Goal: Task Accomplishment & Management: Use online tool/utility

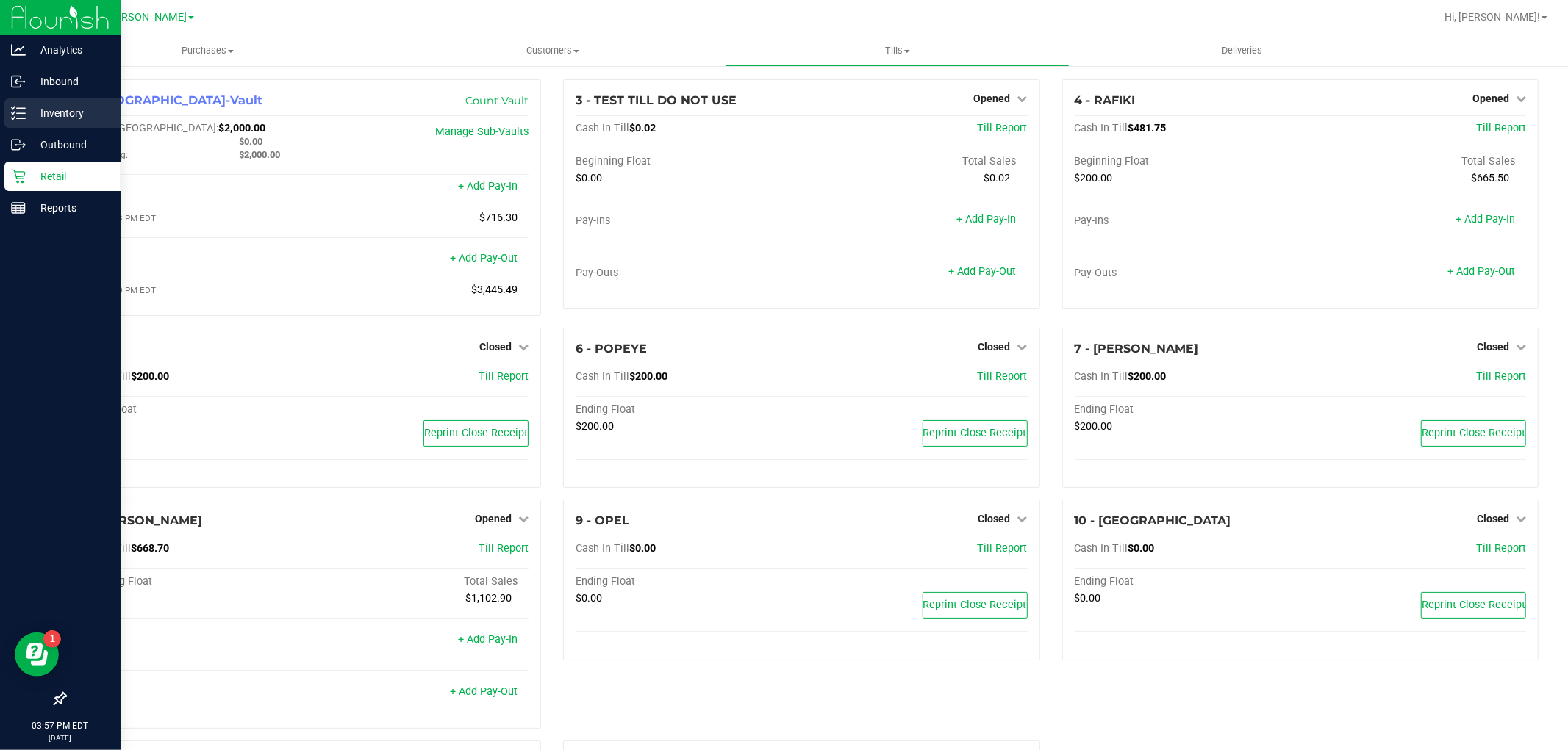
click at [16, 119] on icon at bounding box center [19, 113] width 15 height 15
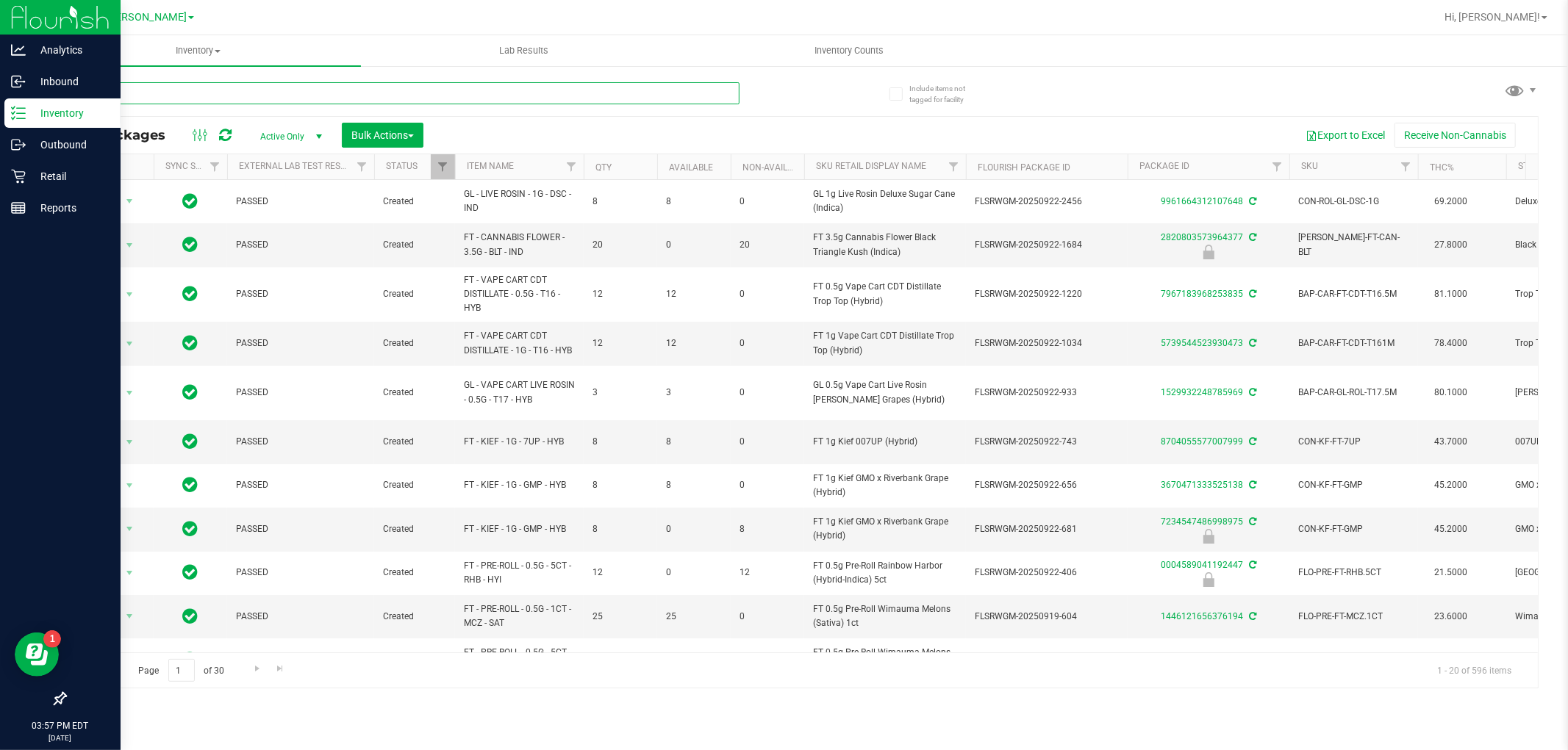
click at [177, 93] on input "text" at bounding box center [402, 93] width 675 height 22
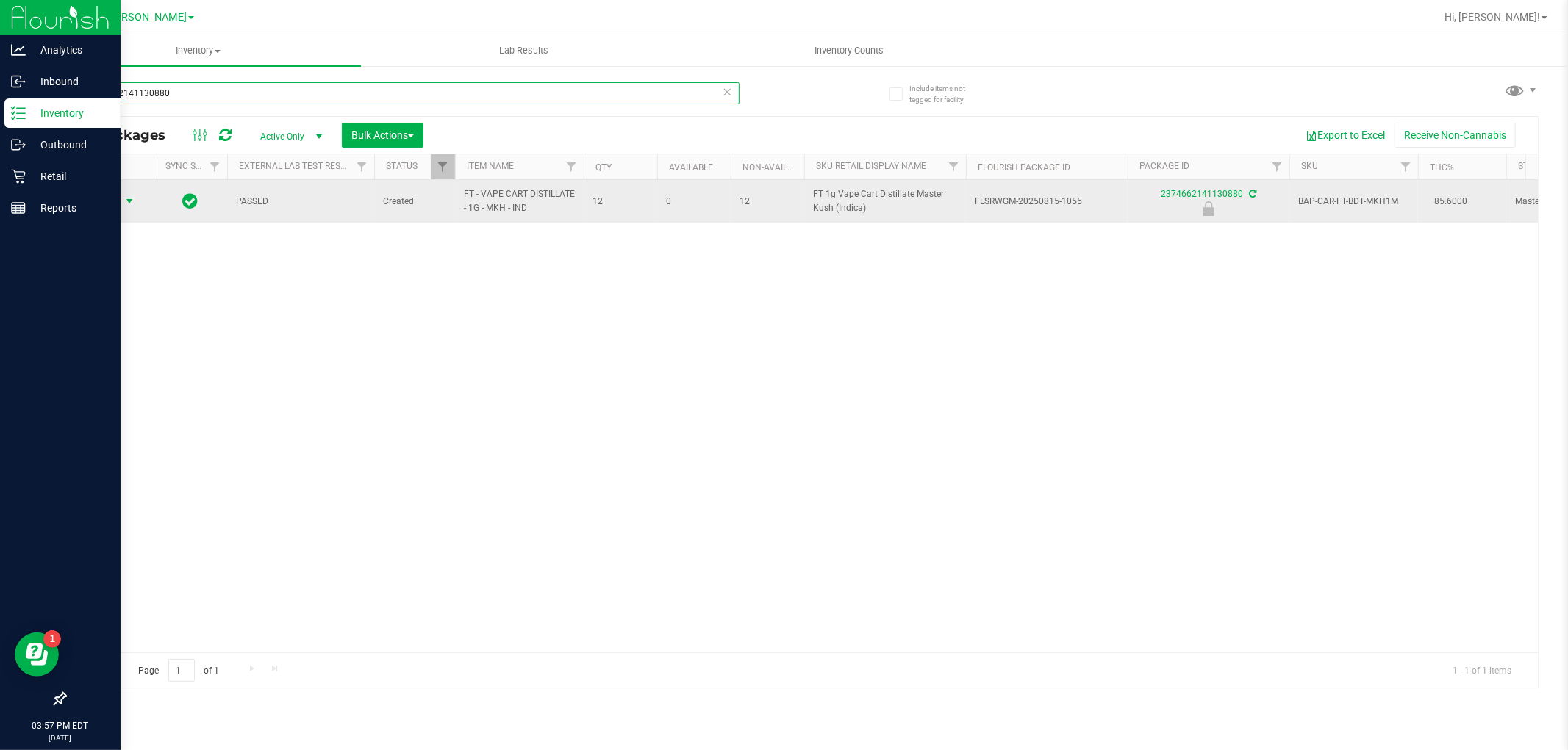
type input "2374662141130880"
click at [121, 201] on span "select" at bounding box center [130, 202] width 19 height 21
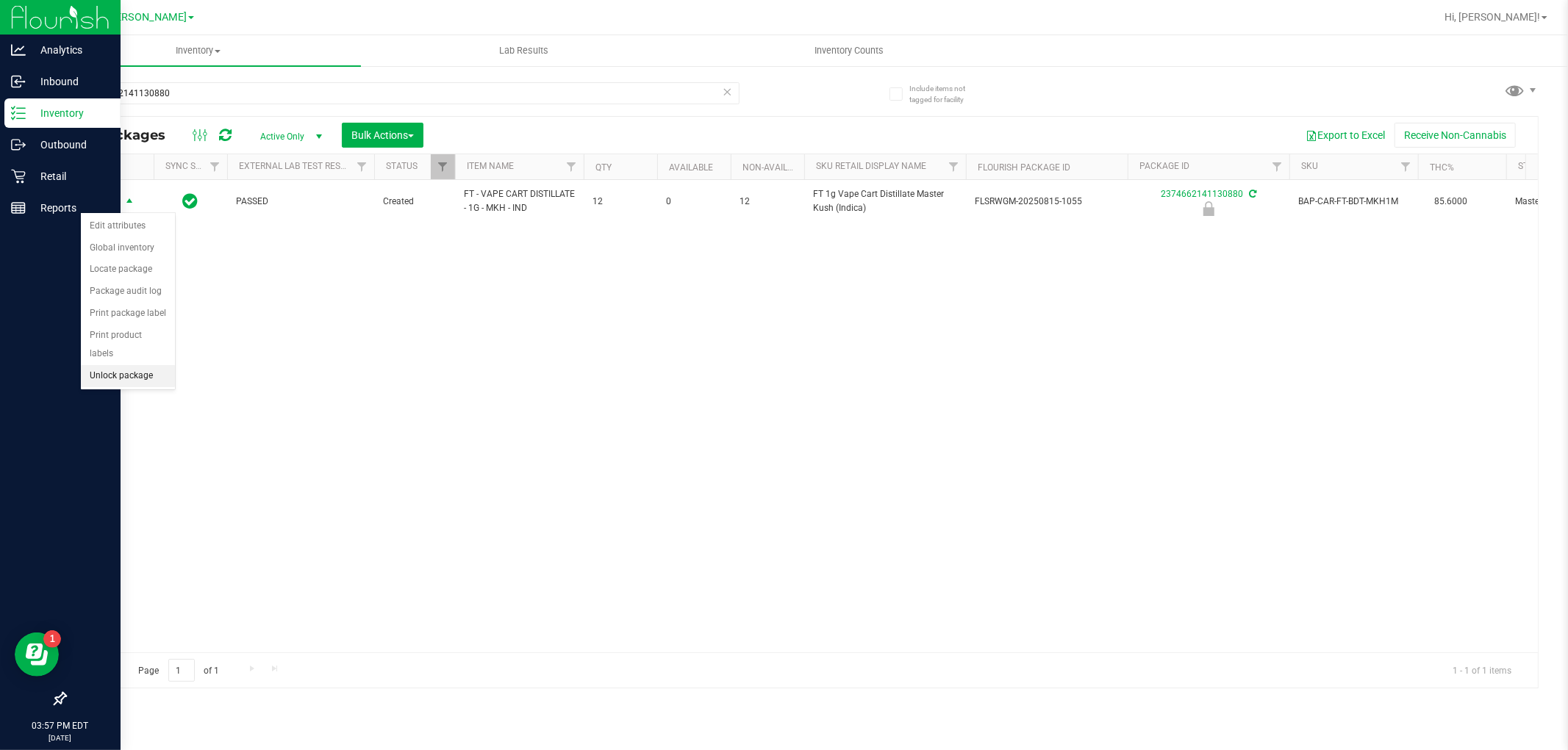
drag, startPoint x: 109, startPoint y: 379, endPoint x: 123, endPoint y: 316, distance: 64.5
click at [110, 377] on li "Unlock package" at bounding box center [128, 376] width 94 height 22
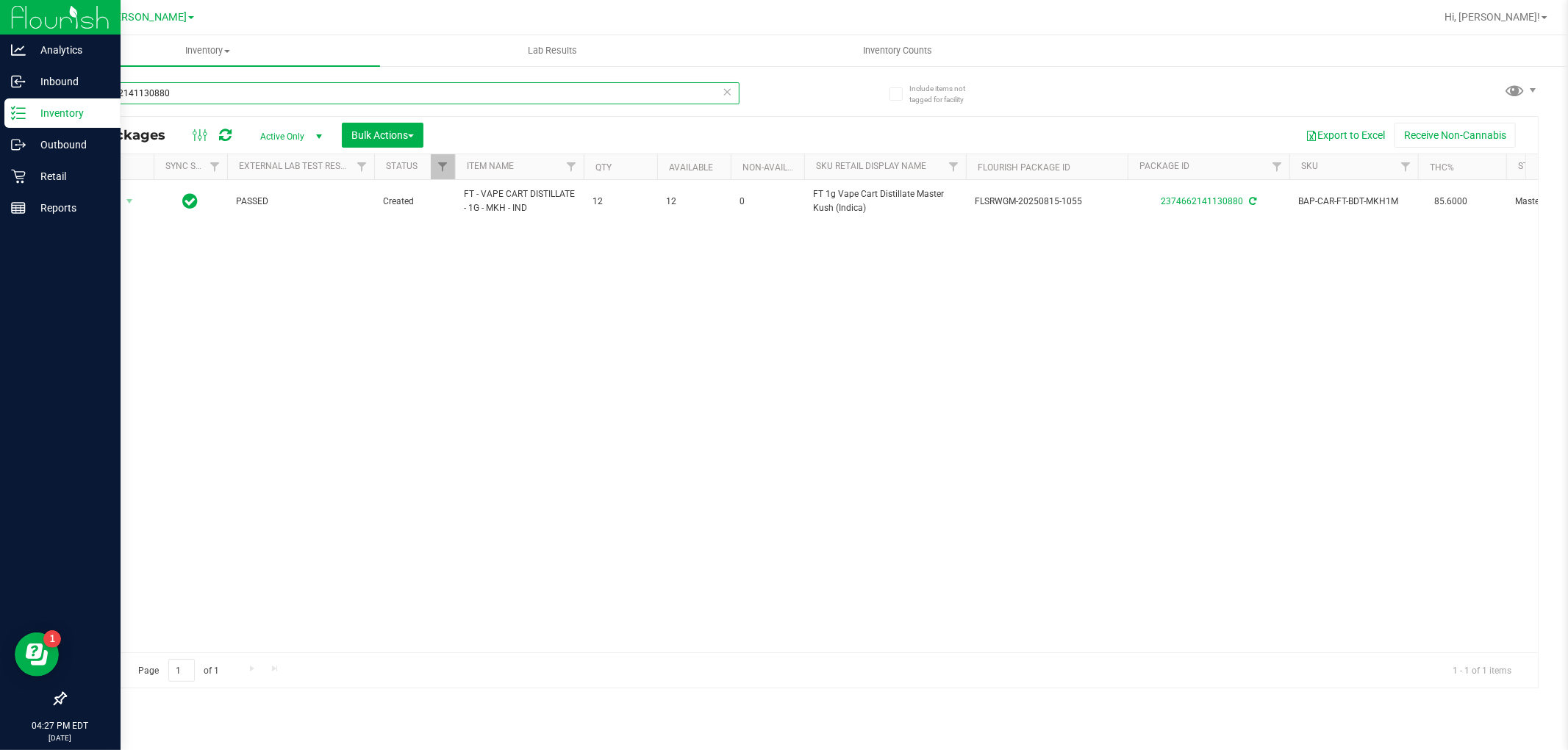
click at [193, 93] on input "2374662141130880" at bounding box center [402, 93] width 675 height 22
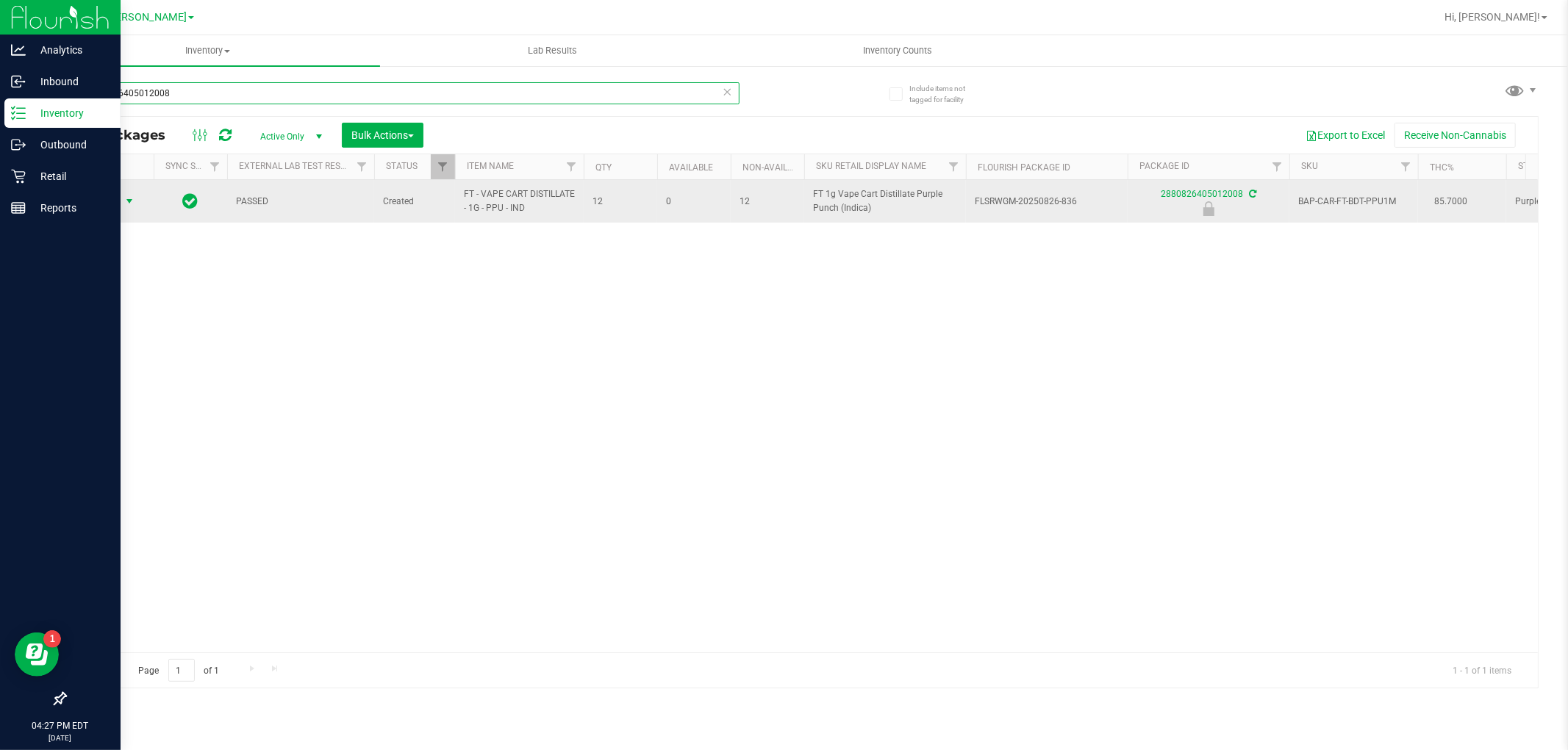
type input "2880826405012008"
click at [124, 197] on span "select" at bounding box center [130, 202] width 12 height 12
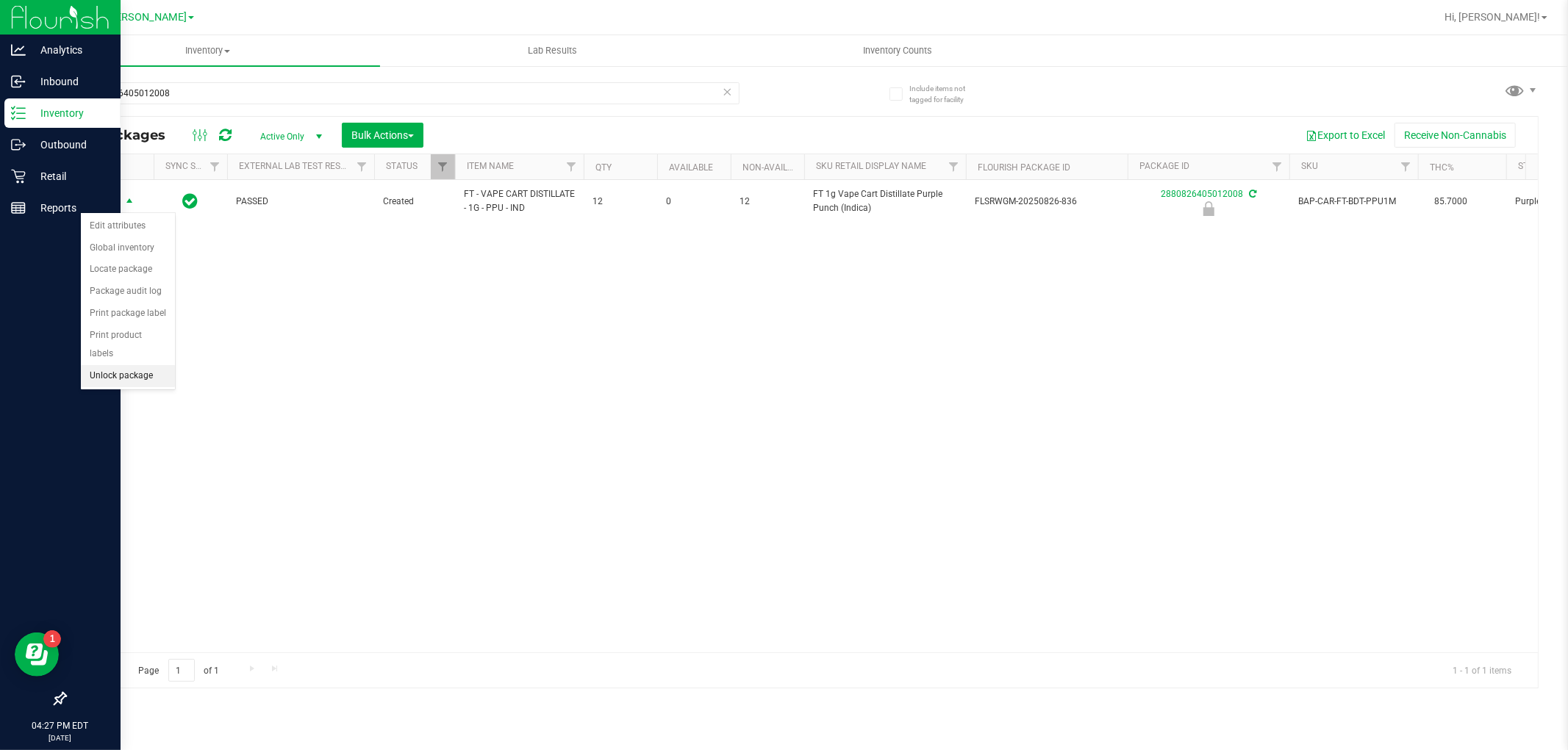
click at [141, 377] on li "Unlock package" at bounding box center [128, 376] width 94 height 22
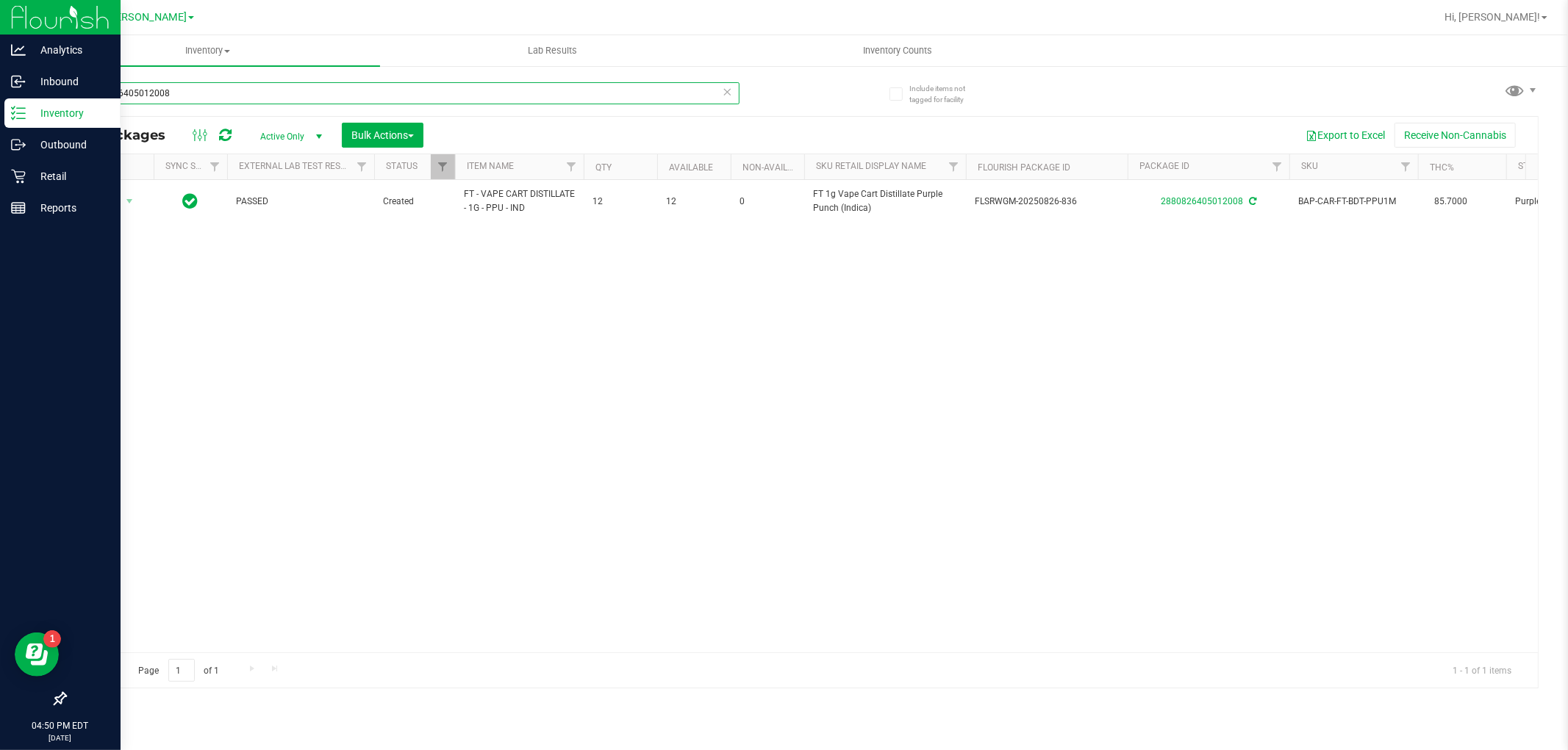
click at [226, 93] on input "2880826405012008" at bounding box center [402, 93] width 675 height 22
click at [232, 94] on input "2880826405012008" at bounding box center [402, 93] width 675 height 22
click at [232, 96] on input "2880826405012008" at bounding box center [402, 93] width 675 height 22
click at [234, 93] on input "2880826405012008" at bounding box center [402, 93] width 675 height 22
click at [224, 128] on icon at bounding box center [225, 136] width 13 height 15
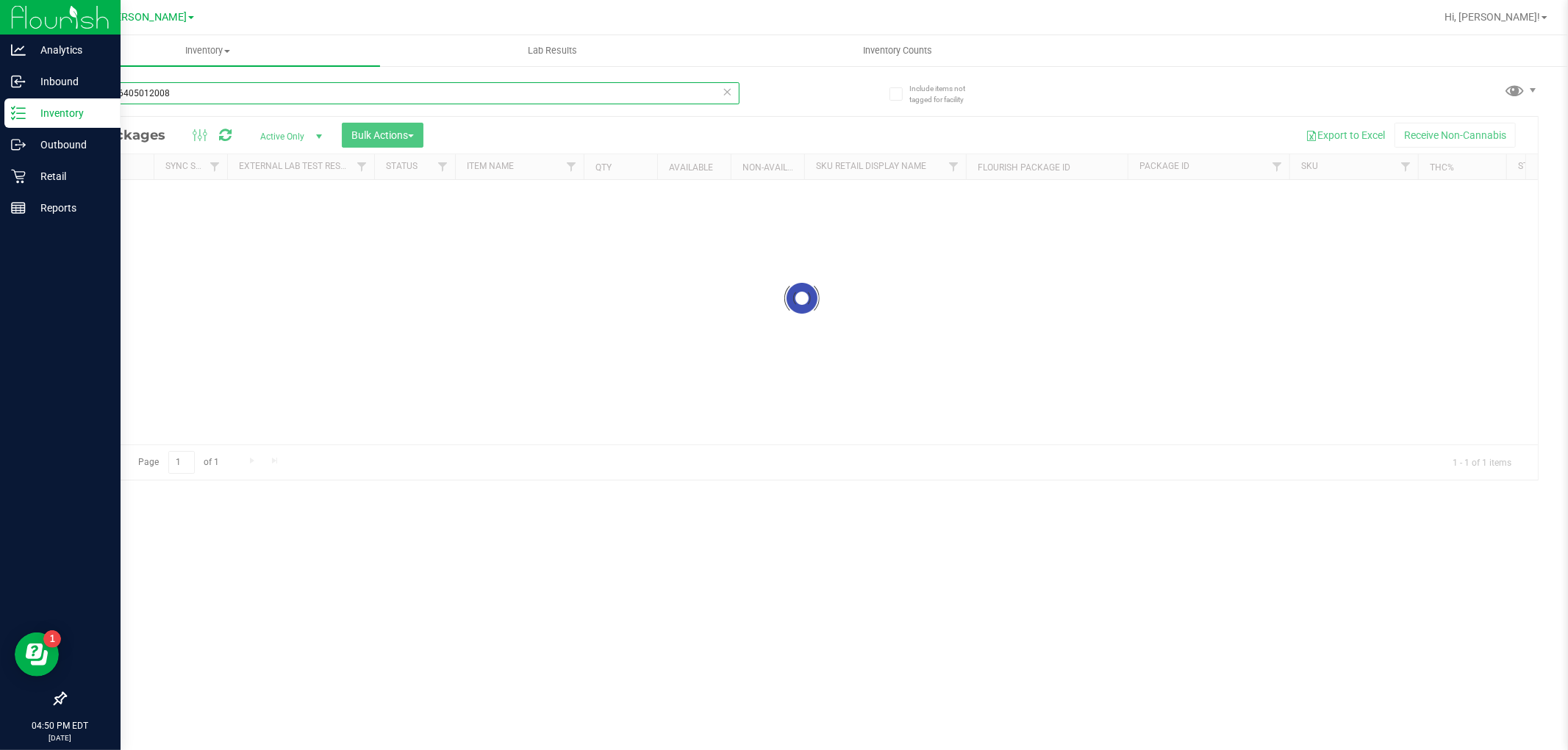
click at [195, 91] on input "2880826405012008" at bounding box center [402, 93] width 675 height 22
click at [202, 96] on input "2880826405012008" at bounding box center [402, 93] width 675 height 22
click at [208, 93] on input "2880826405012008" at bounding box center [402, 93] width 675 height 22
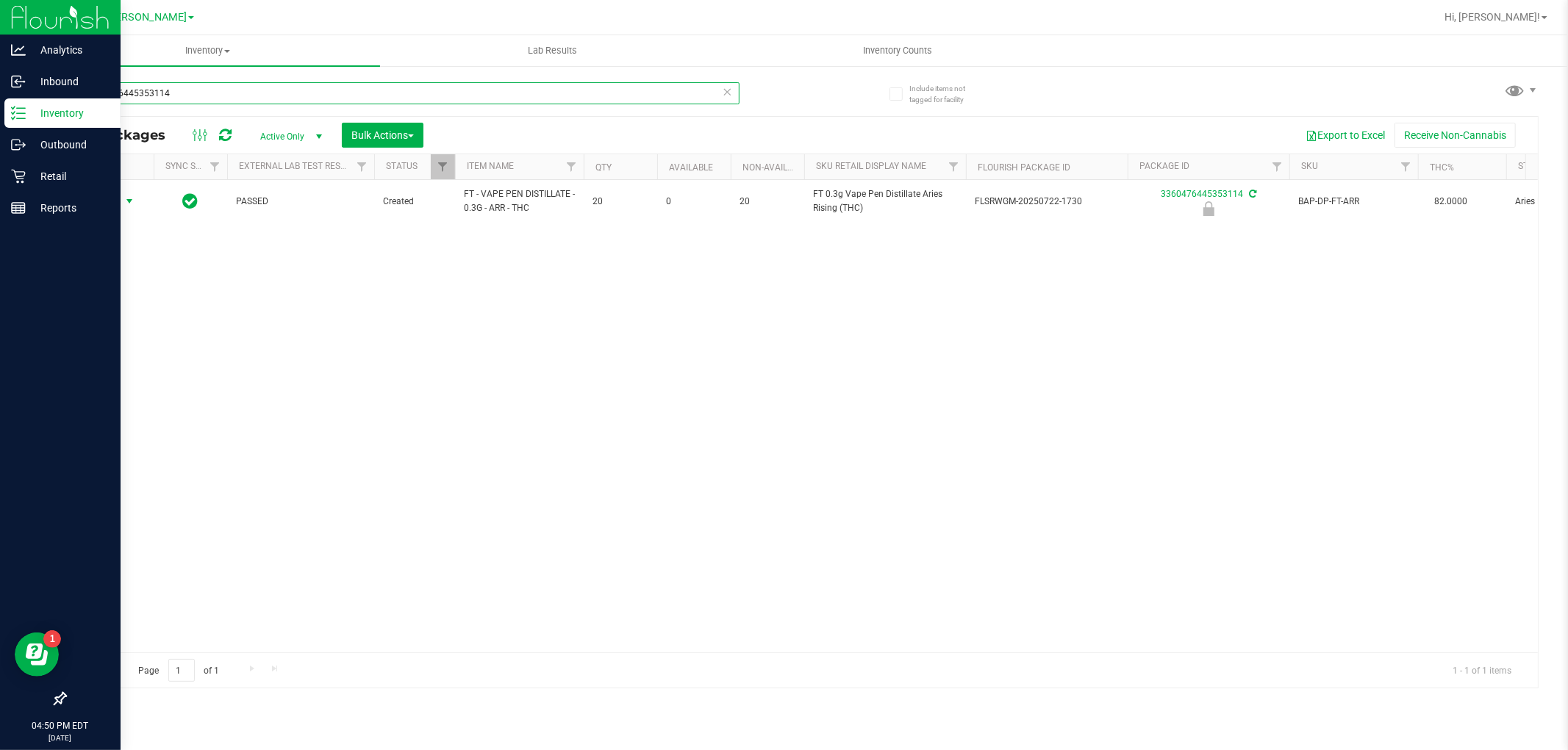
type input "3360476445353114"
click at [111, 206] on span "Action" at bounding box center [100, 202] width 40 height 21
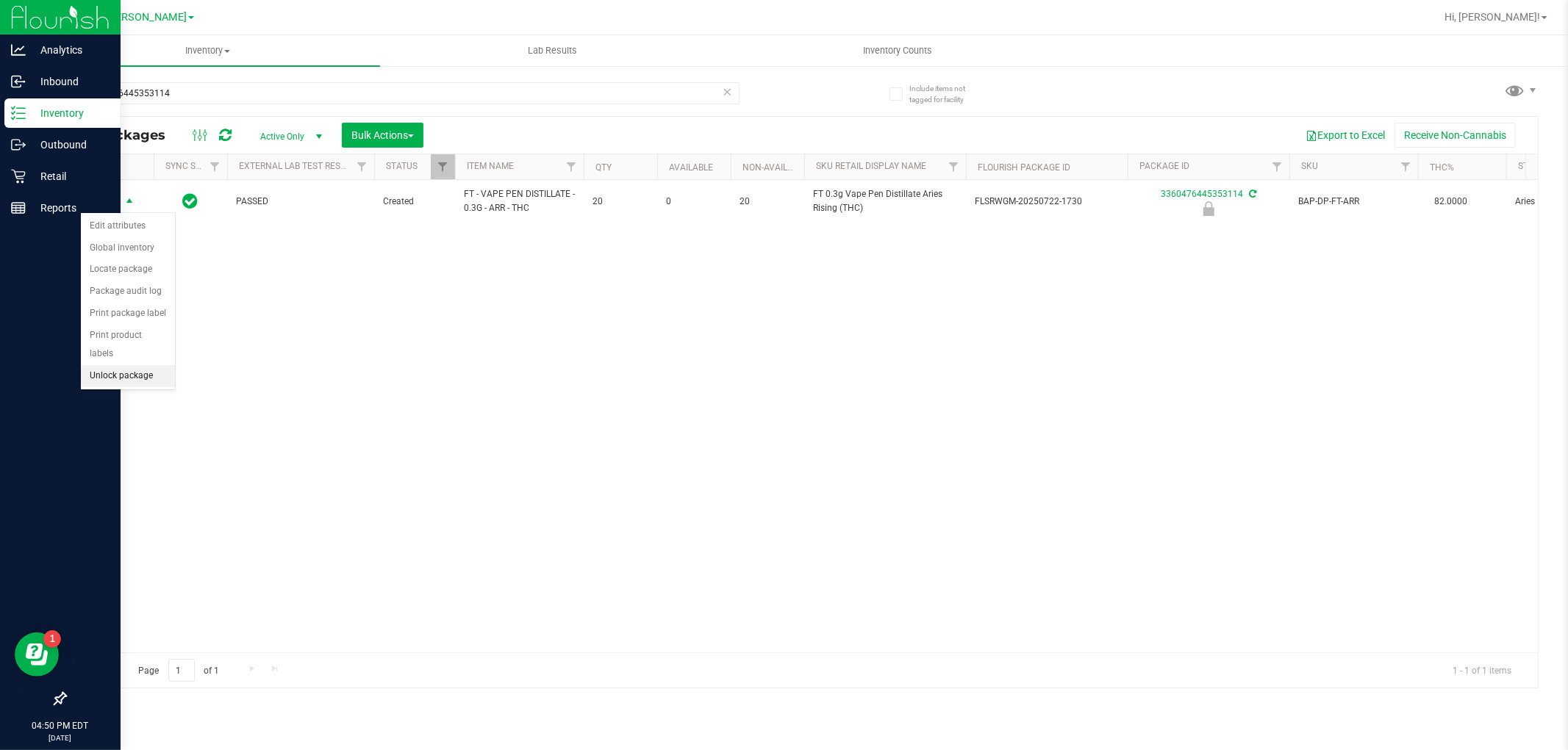
click at [93, 376] on li "Unlock package" at bounding box center [128, 376] width 94 height 22
